Goal: Transaction & Acquisition: Obtain resource

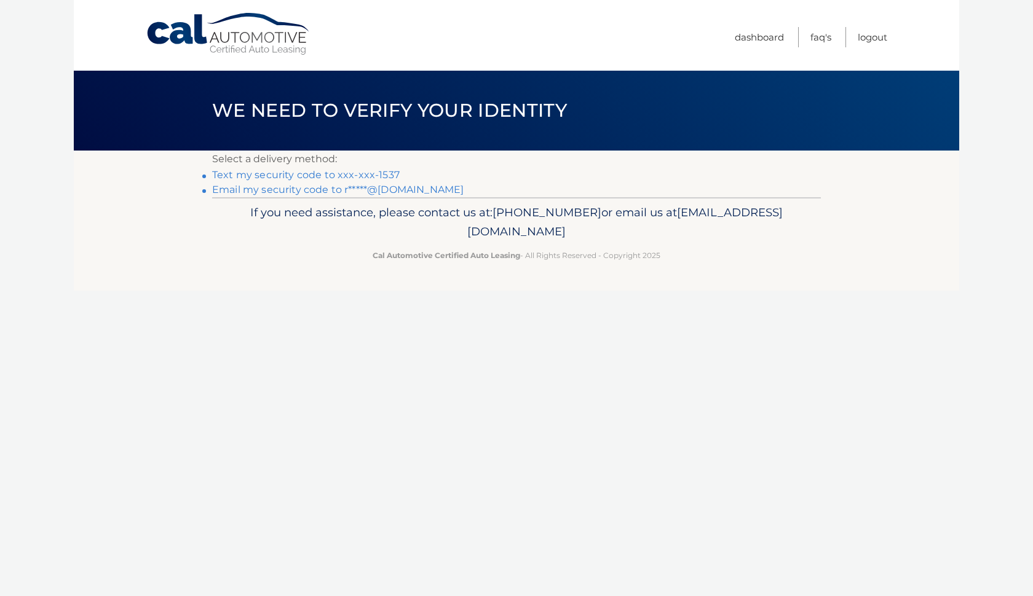
click at [327, 177] on link "Text my security code to xxx-xxx-1537" at bounding box center [306, 175] width 188 height 12
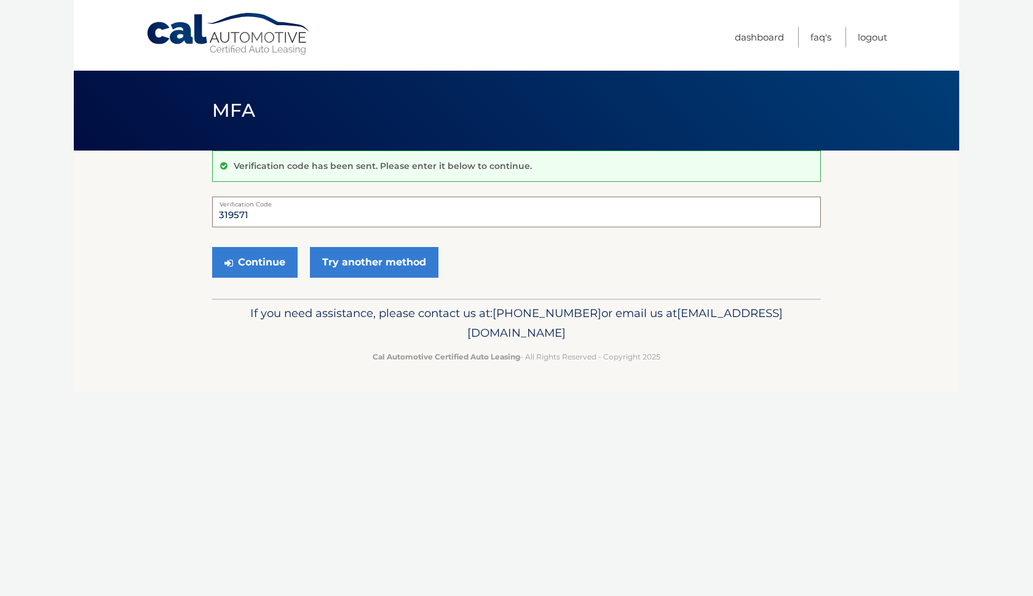
type input "319571"
click at [255, 262] on button "Continue" at bounding box center [254, 262] width 85 height 31
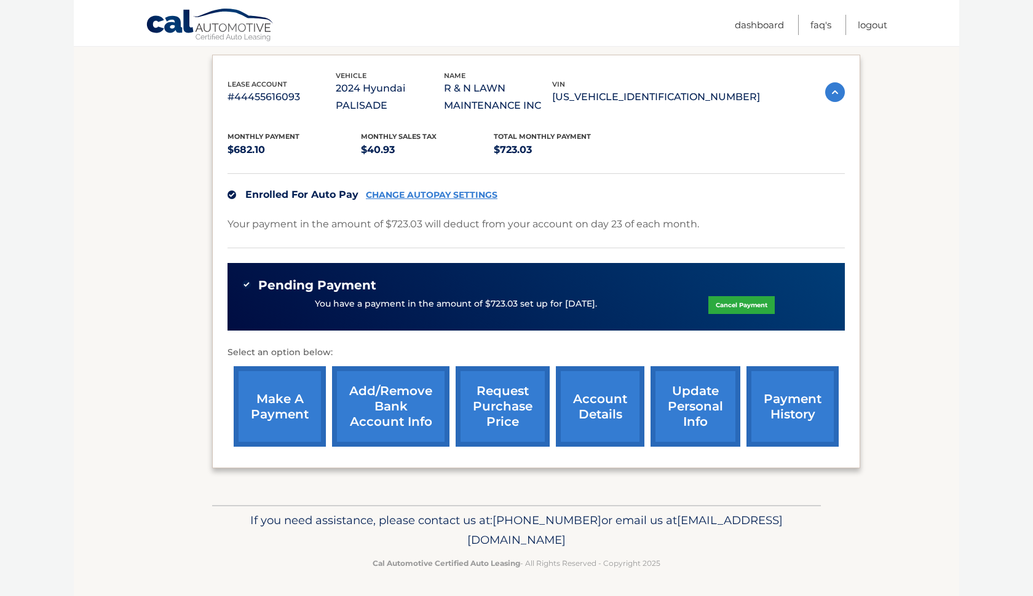
scroll to position [199, 0]
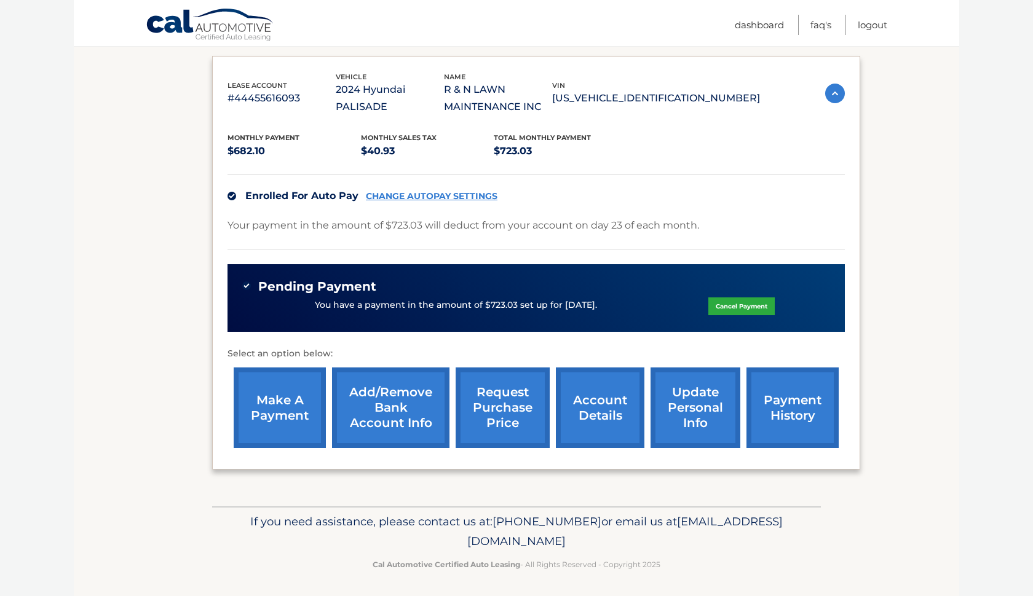
click at [511, 416] on link "request purchase price" at bounding box center [503, 408] width 94 height 81
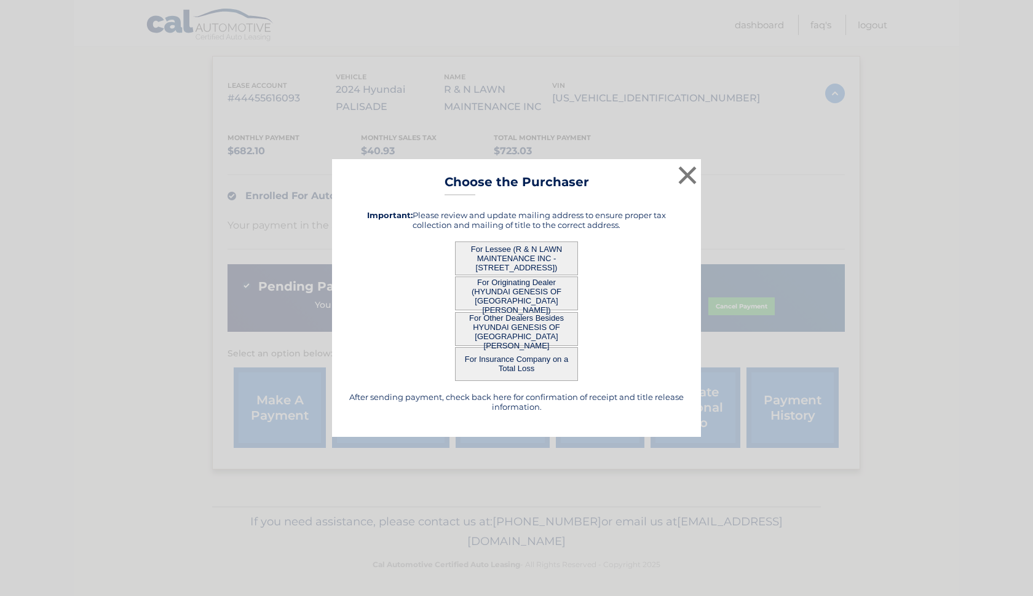
click at [516, 262] on button "For Lessee (R & N LAWN MAINTENANCE INC - [STREET_ADDRESS])" at bounding box center [516, 259] width 123 height 34
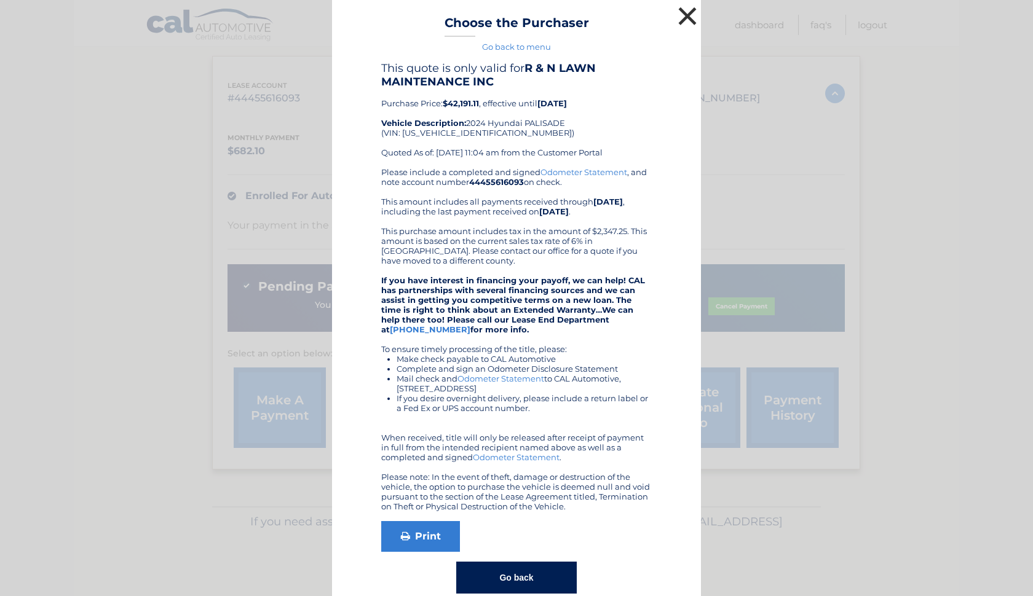
click at [683, 17] on button "×" at bounding box center [687, 16] width 25 height 25
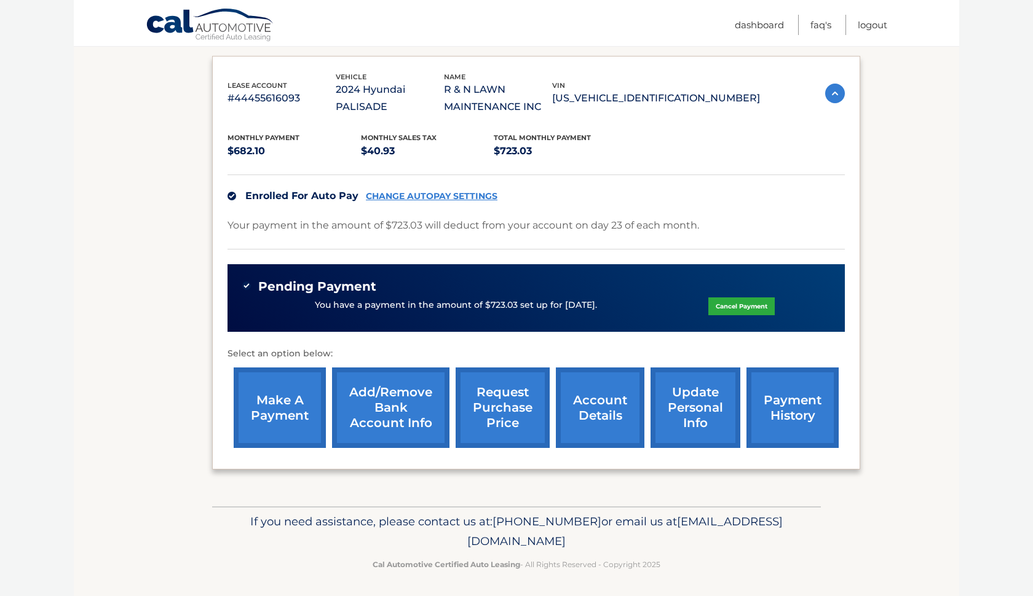
click at [493, 418] on link "request purchase price" at bounding box center [503, 408] width 94 height 81
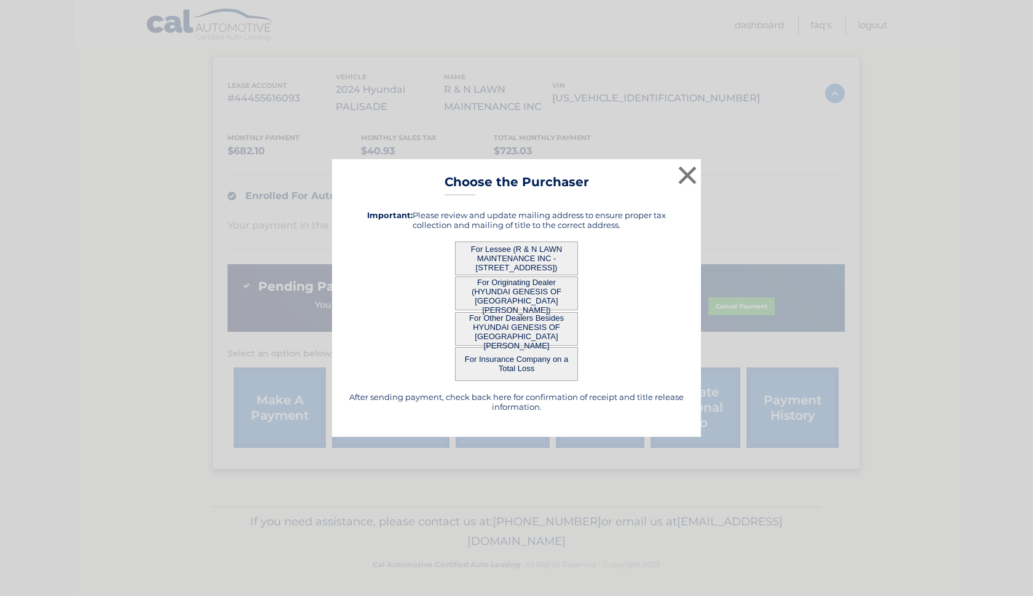
click at [549, 331] on button "For Other Dealers Besides HYUNDAI GENESIS OF [GEOGRAPHIC_DATA][PERSON_NAME]" at bounding box center [516, 329] width 123 height 34
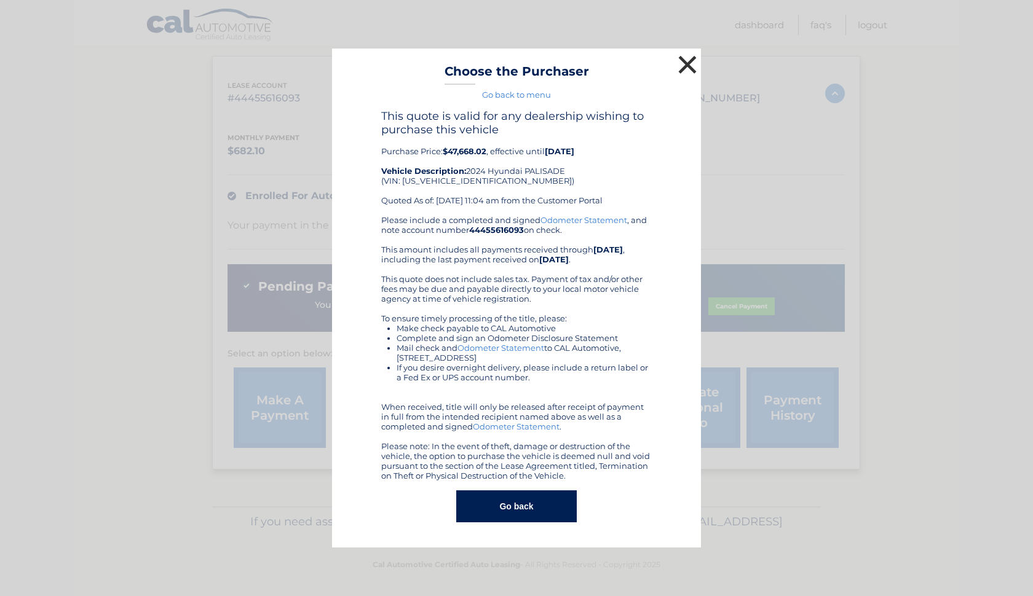
click at [684, 61] on button "×" at bounding box center [687, 64] width 25 height 25
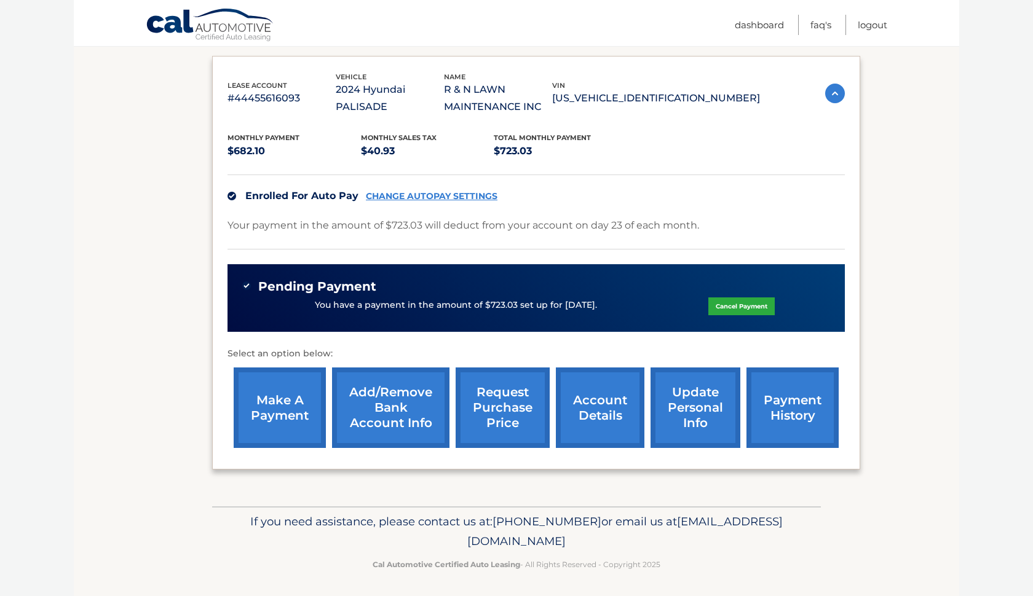
click at [504, 397] on link "request purchase price" at bounding box center [503, 408] width 94 height 81
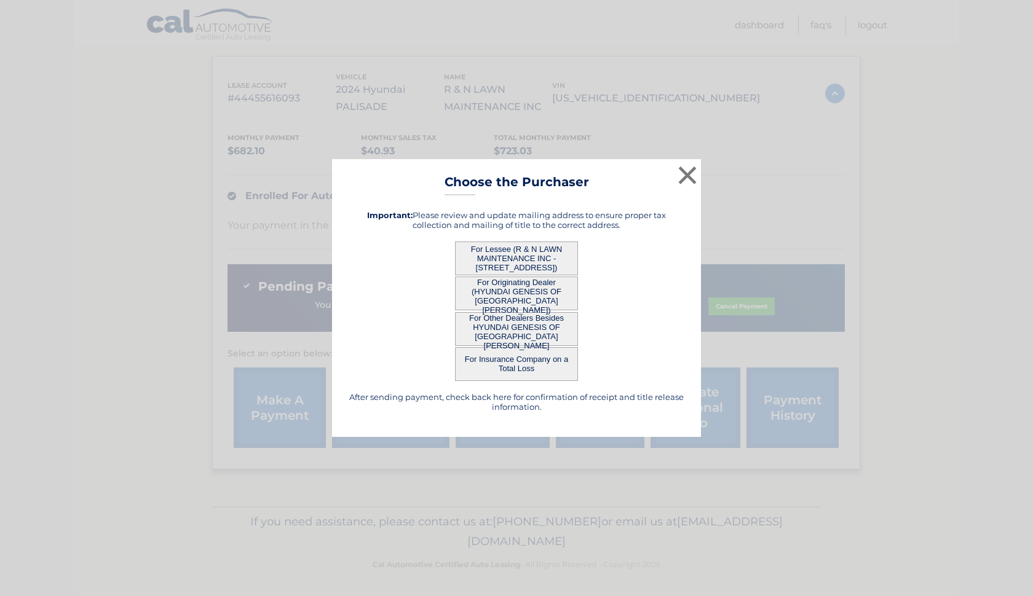
click at [515, 363] on button "For Insurance Company on a Total Loss" at bounding box center [516, 364] width 123 height 34
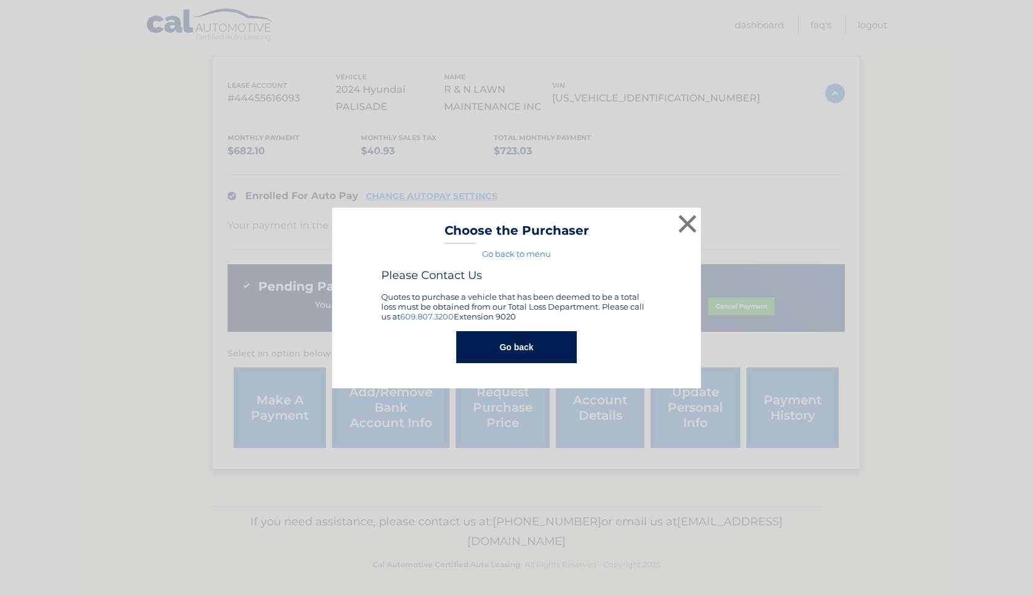
click at [525, 342] on button "Go back" at bounding box center [516, 347] width 120 height 32
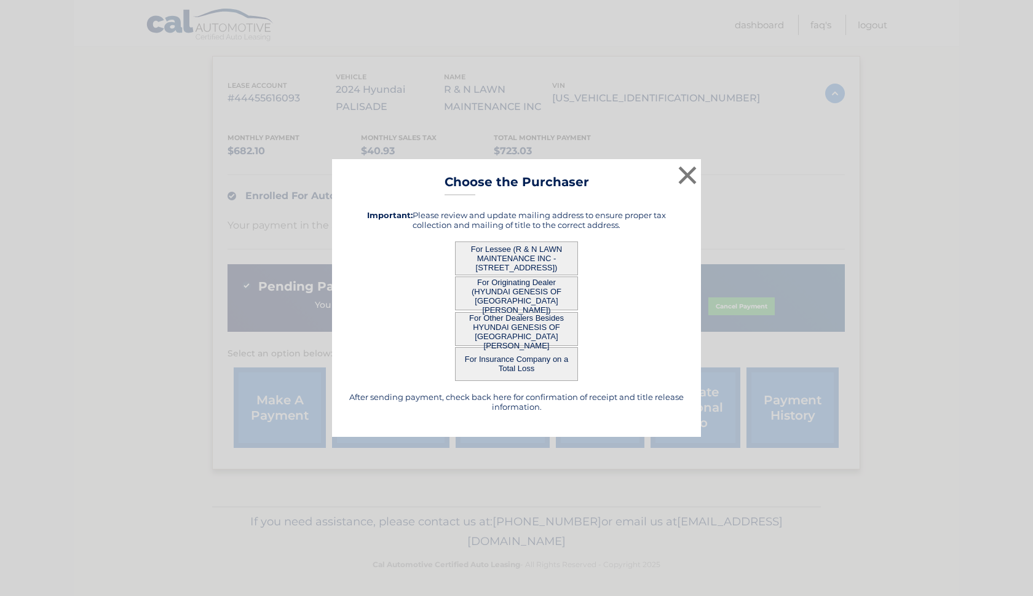
click at [507, 291] on button "For Originating Dealer (HYUNDAI GENESIS OF [GEOGRAPHIC_DATA][PERSON_NAME])" at bounding box center [516, 294] width 123 height 34
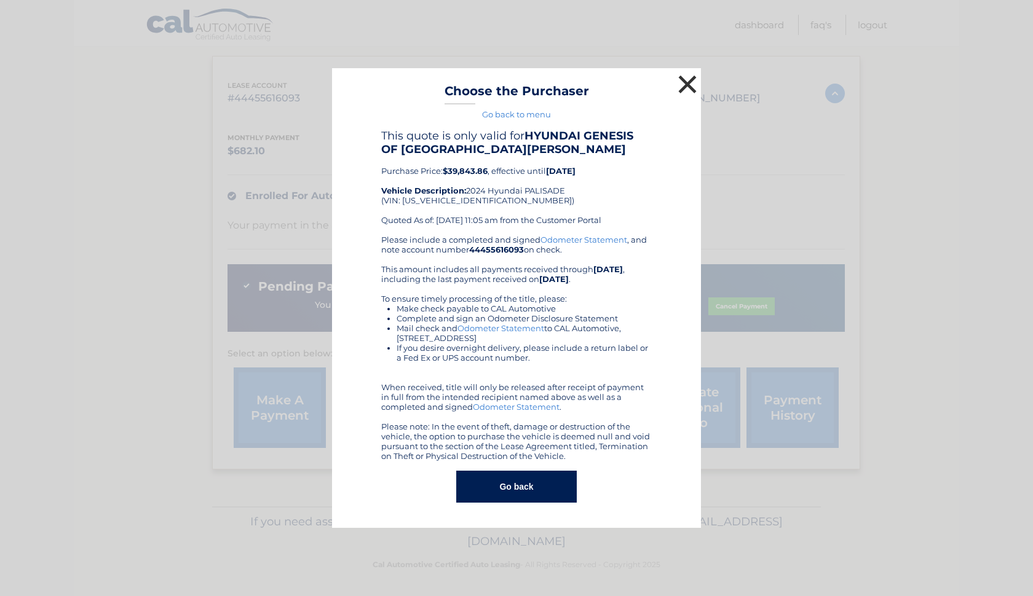
click at [686, 84] on button "×" at bounding box center [687, 84] width 25 height 25
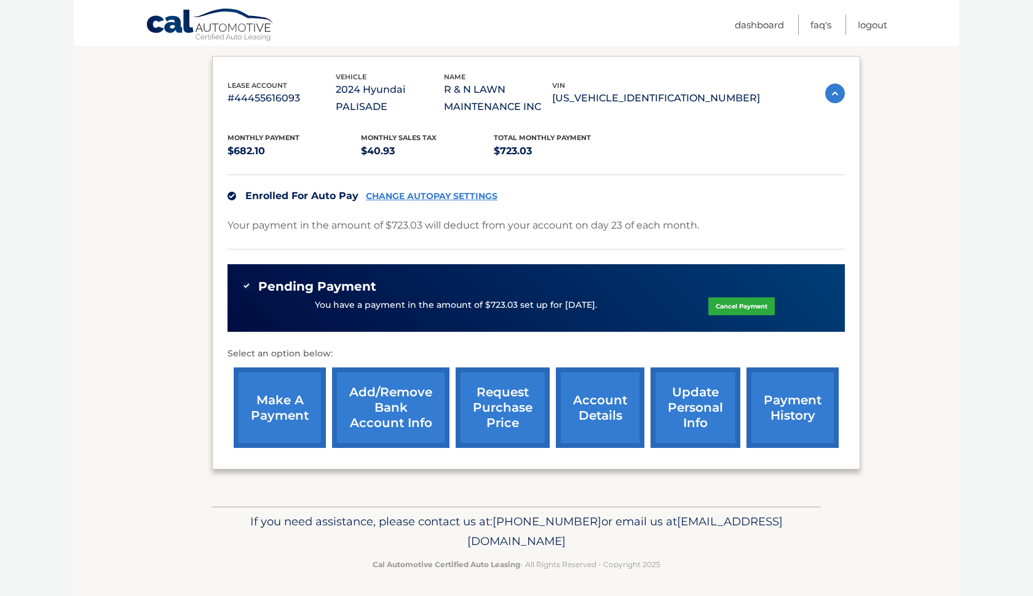
click at [506, 400] on link "request purchase price" at bounding box center [503, 408] width 94 height 81
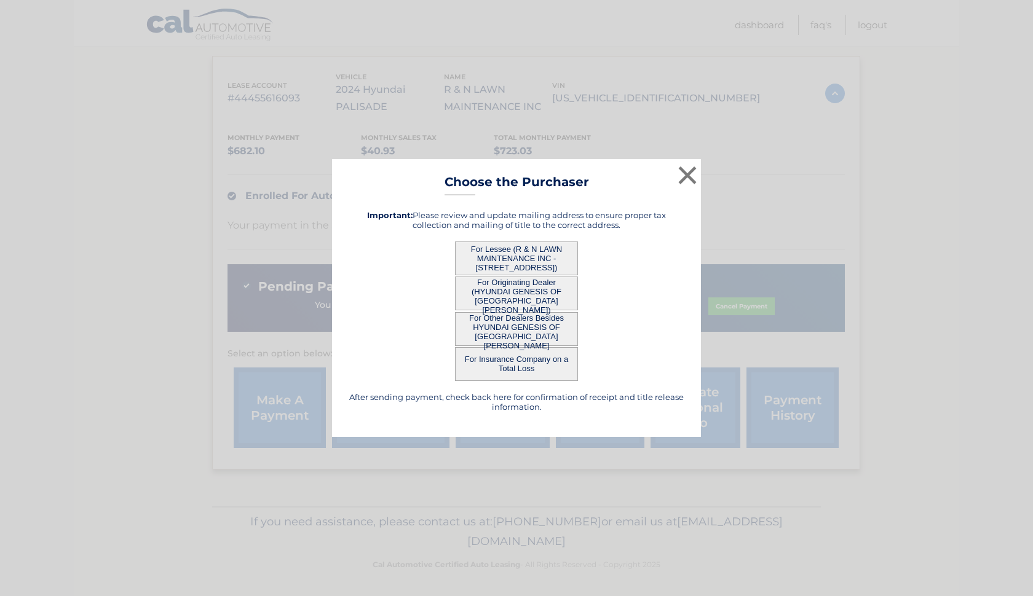
click at [507, 256] on button "For Lessee (R & N LAWN MAINTENANCE INC - [STREET_ADDRESS])" at bounding box center [516, 259] width 123 height 34
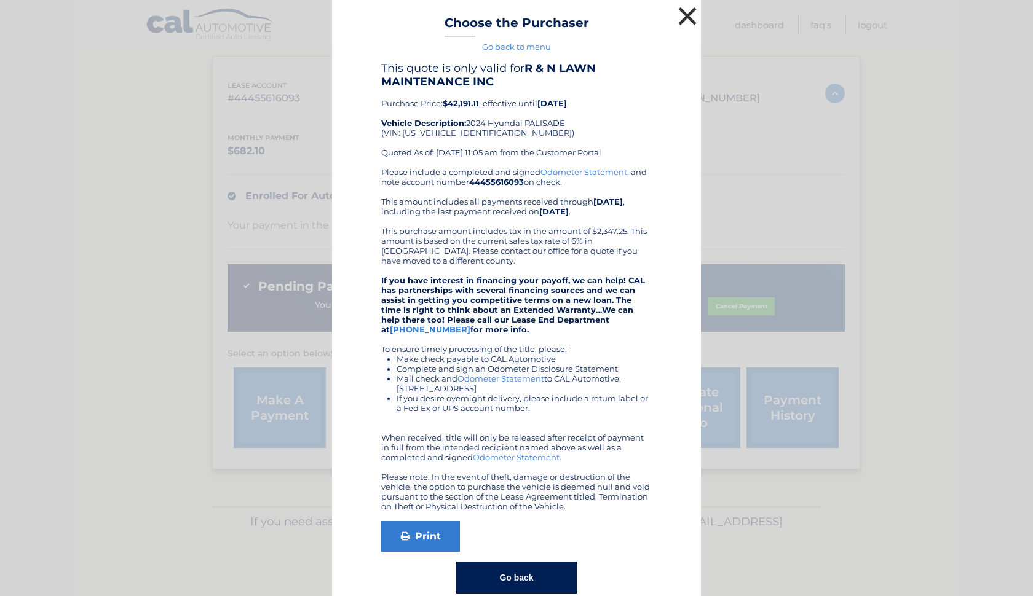
click at [684, 17] on button "×" at bounding box center [687, 16] width 25 height 25
